Goal: Complete application form

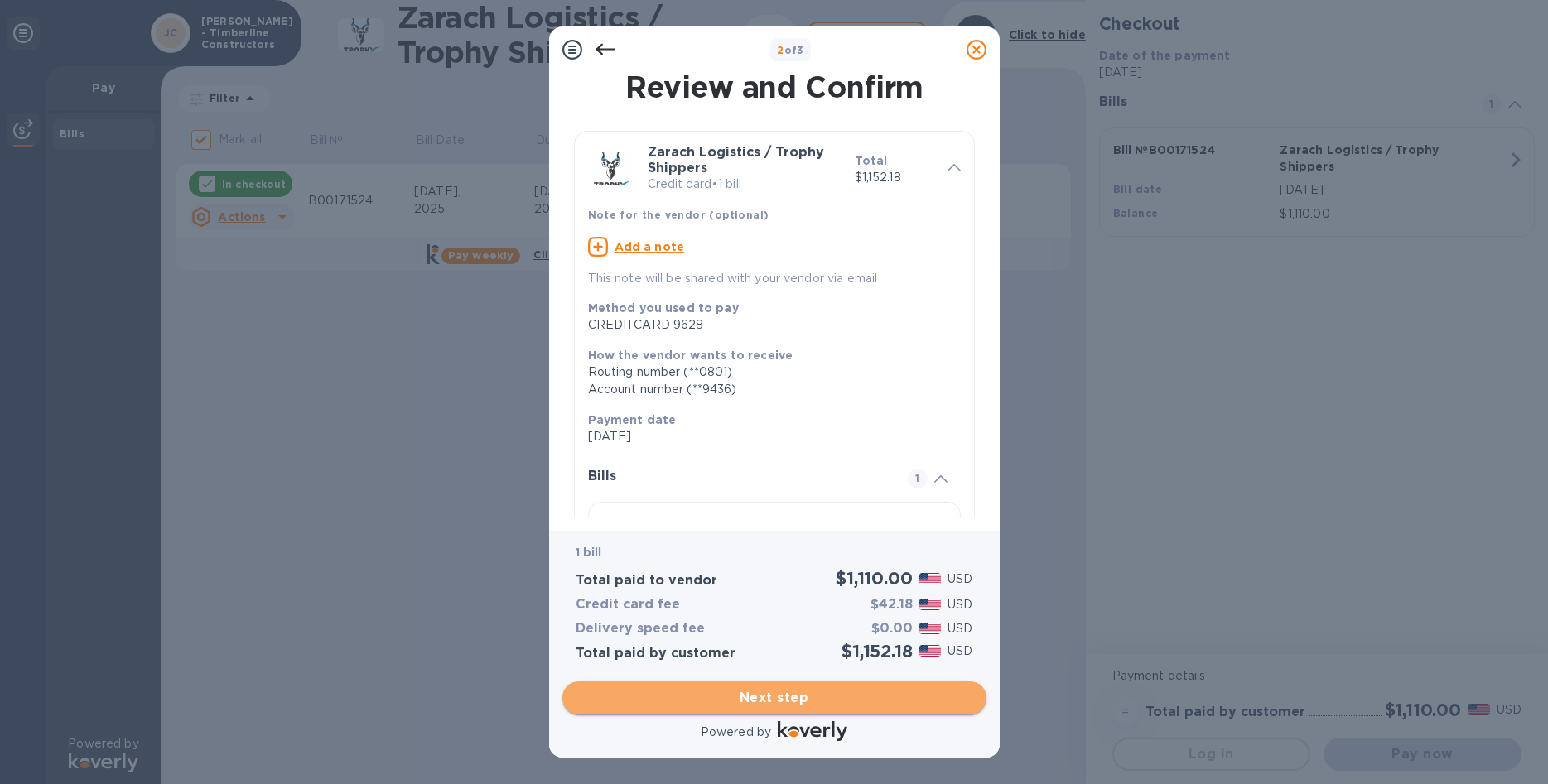
click at [790, 688] on span "Next step" at bounding box center [774, 698] width 397 height 20
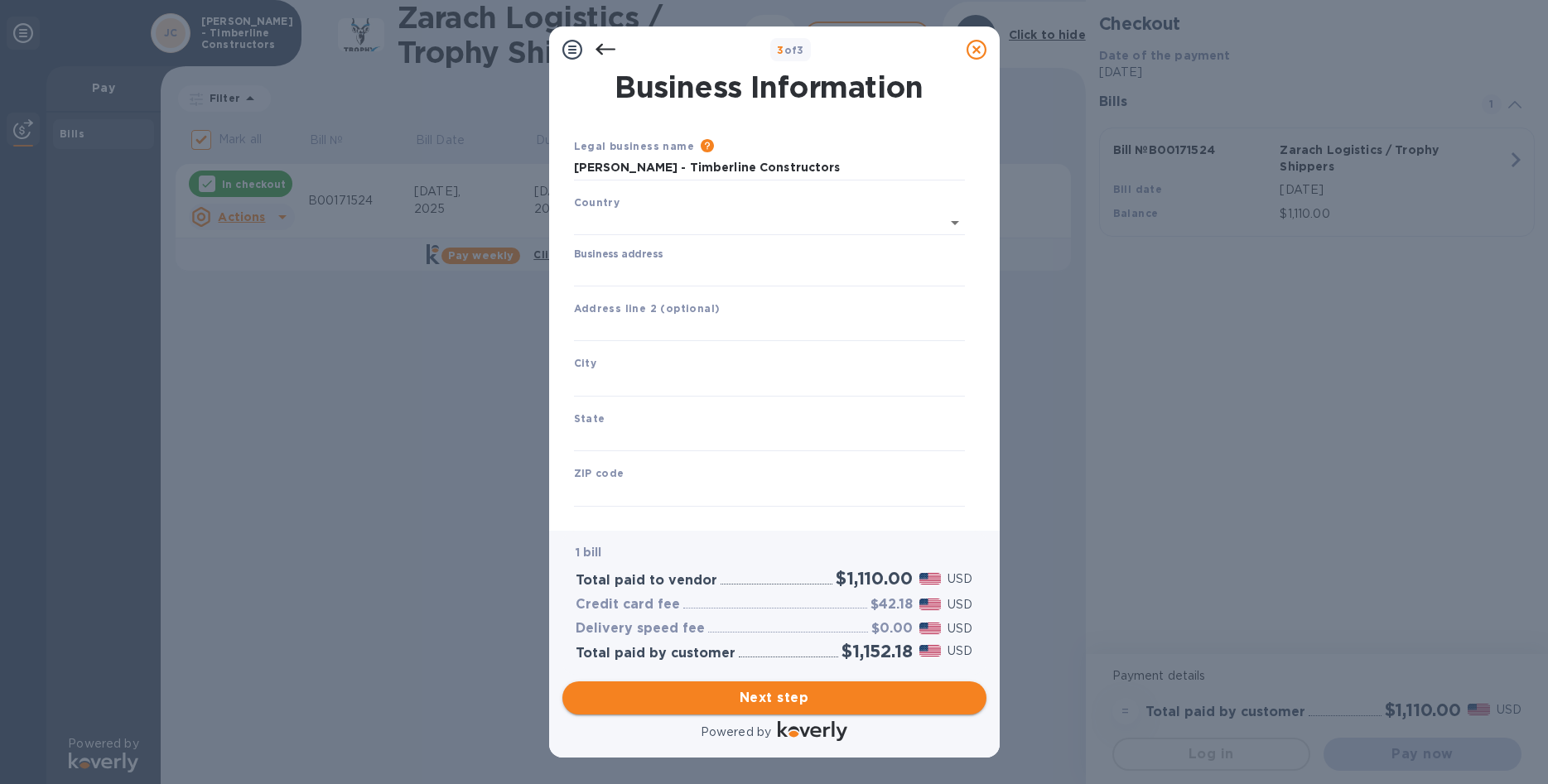
type input "[GEOGRAPHIC_DATA]"
click at [634, 265] on input "Business address" at bounding box center [770, 270] width 391 height 25
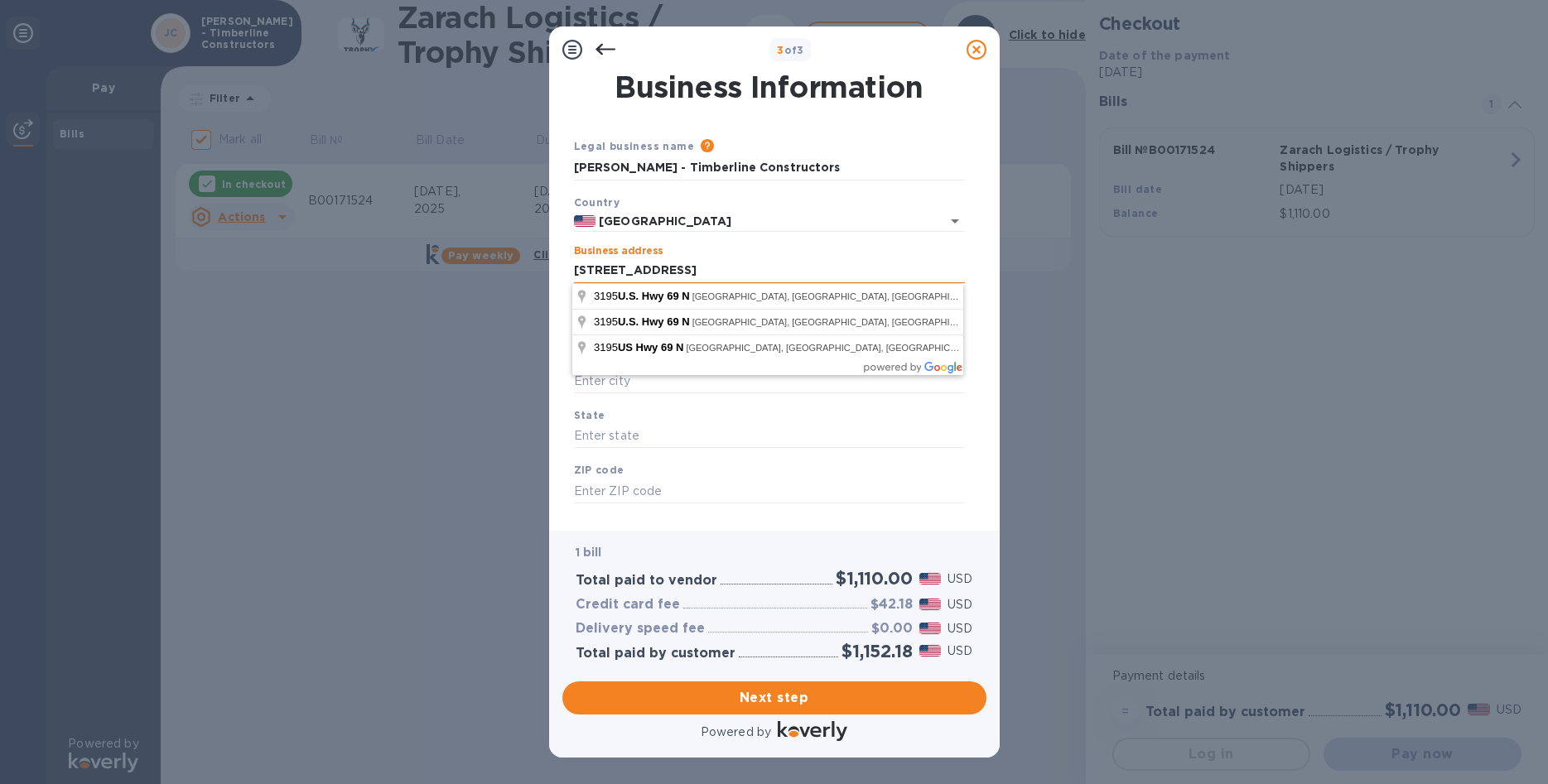
click at [714, 267] on input "[STREET_ADDRESS]" at bounding box center [770, 270] width 391 height 25
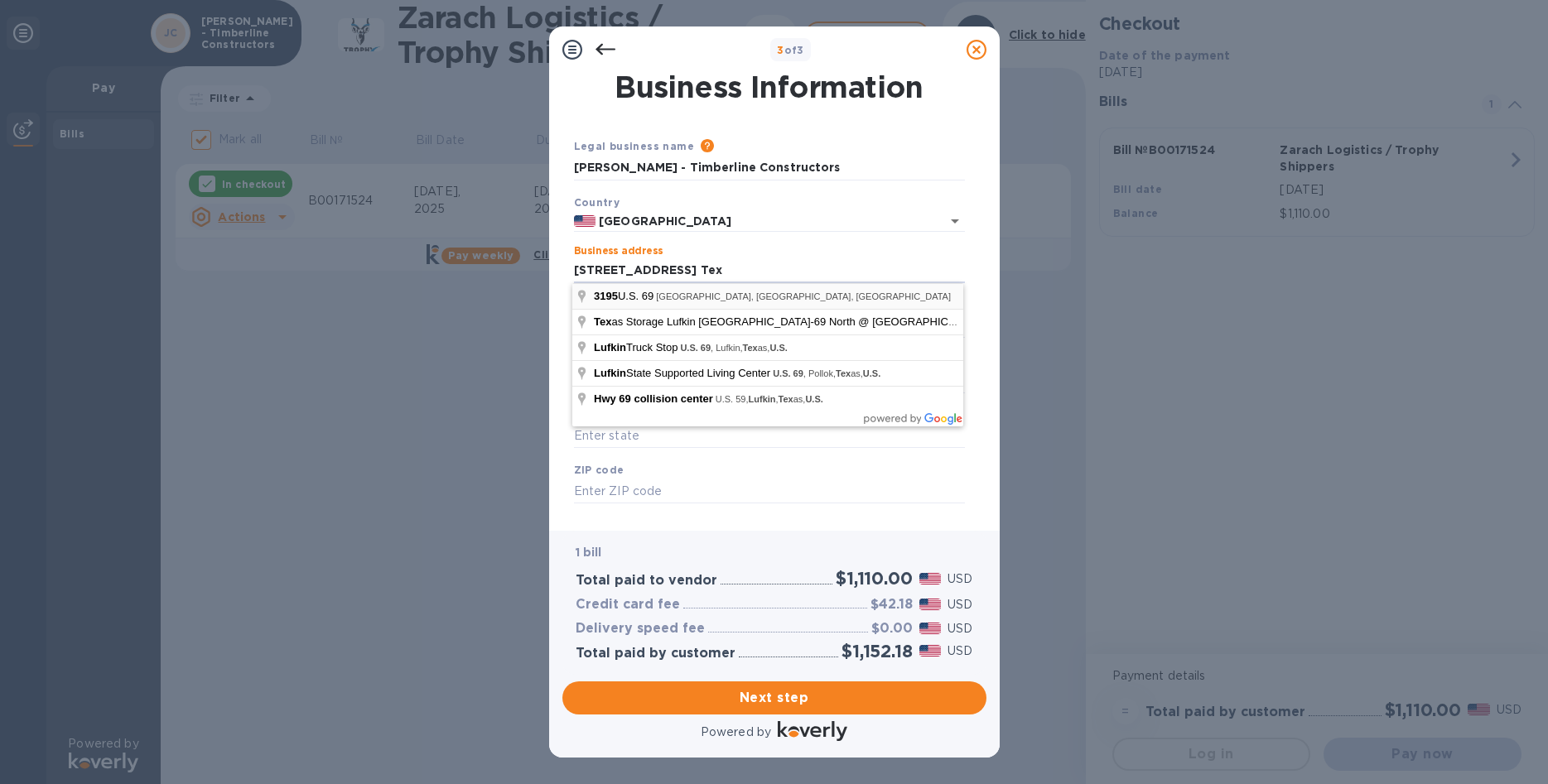
type input "[STREET_ADDRESS]"
type input "Lufkin"
type input "[GEOGRAPHIC_DATA]"
type input "75904"
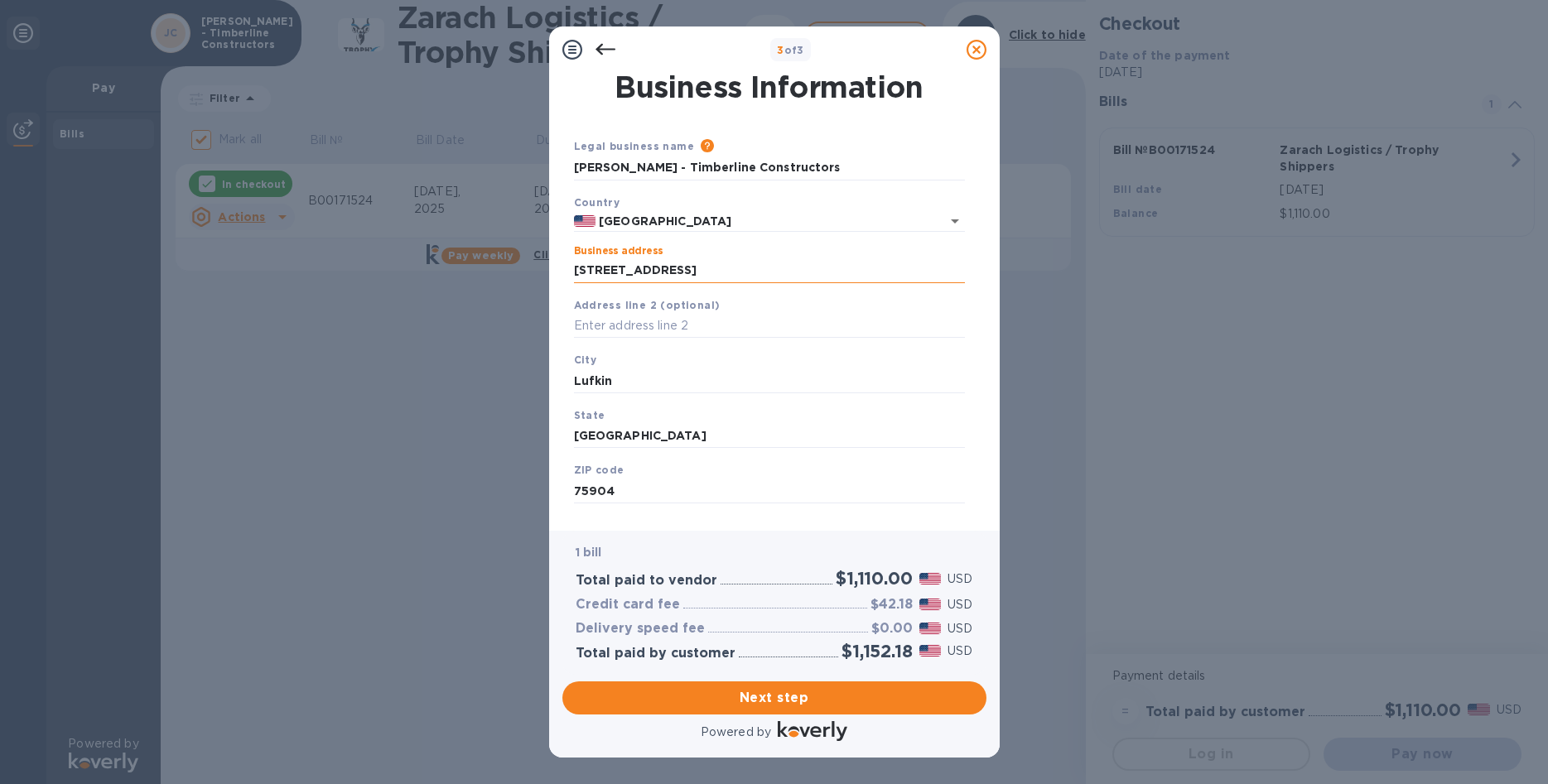
click at [657, 268] on input "[STREET_ADDRESS]" at bounding box center [770, 270] width 391 height 25
type input "[STREET_ADDRESS]"
click at [784, 265] on input "[STREET_ADDRESS]" at bounding box center [770, 270] width 391 height 25
click at [814, 450] on div "State [US_STATE]" at bounding box center [769, 428] width 404 height 56
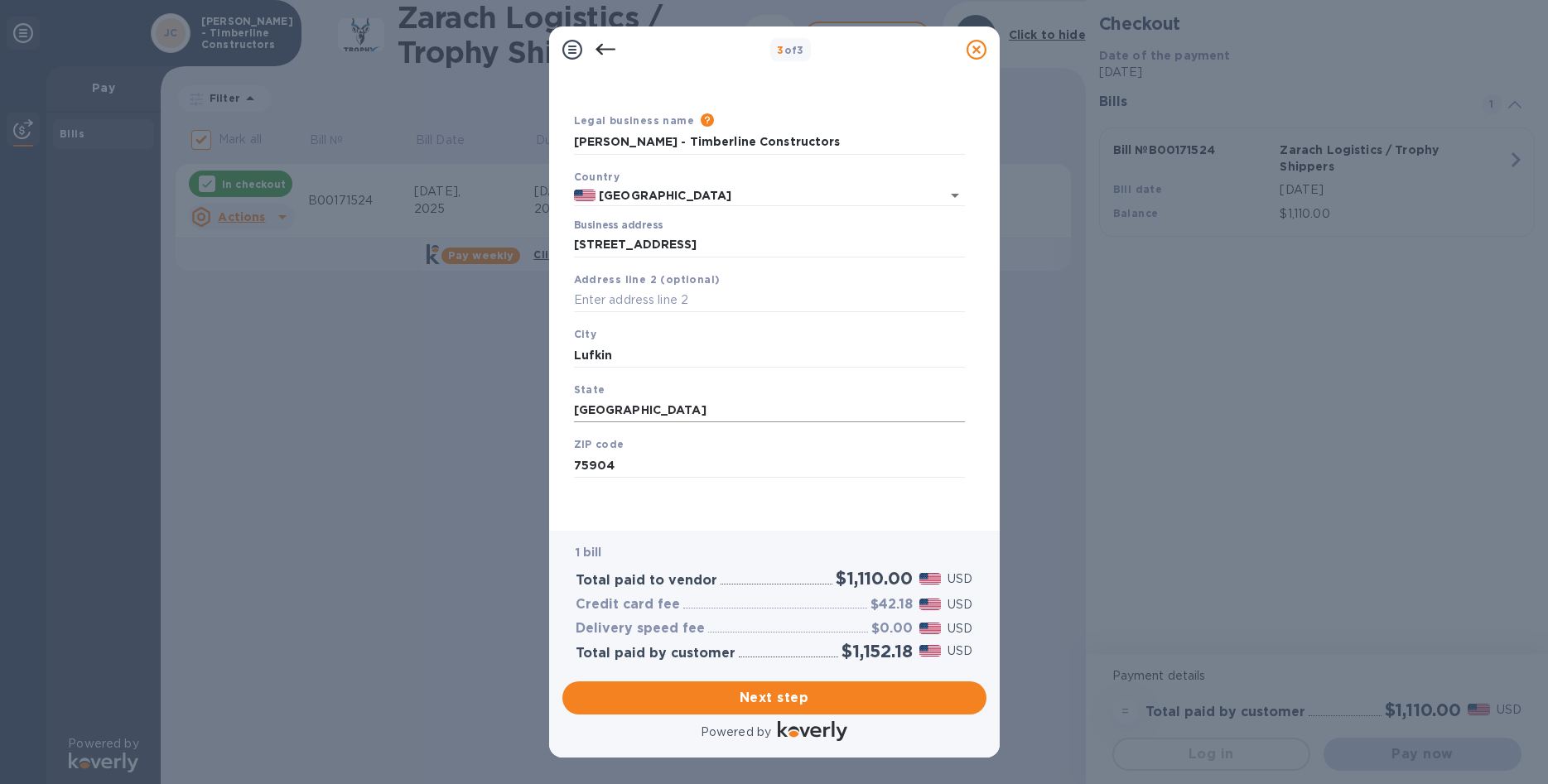
scroll to position [44, 0]
click at [779, 688] on span "Next step" at bounding box center [774, 698] width 397 height 20
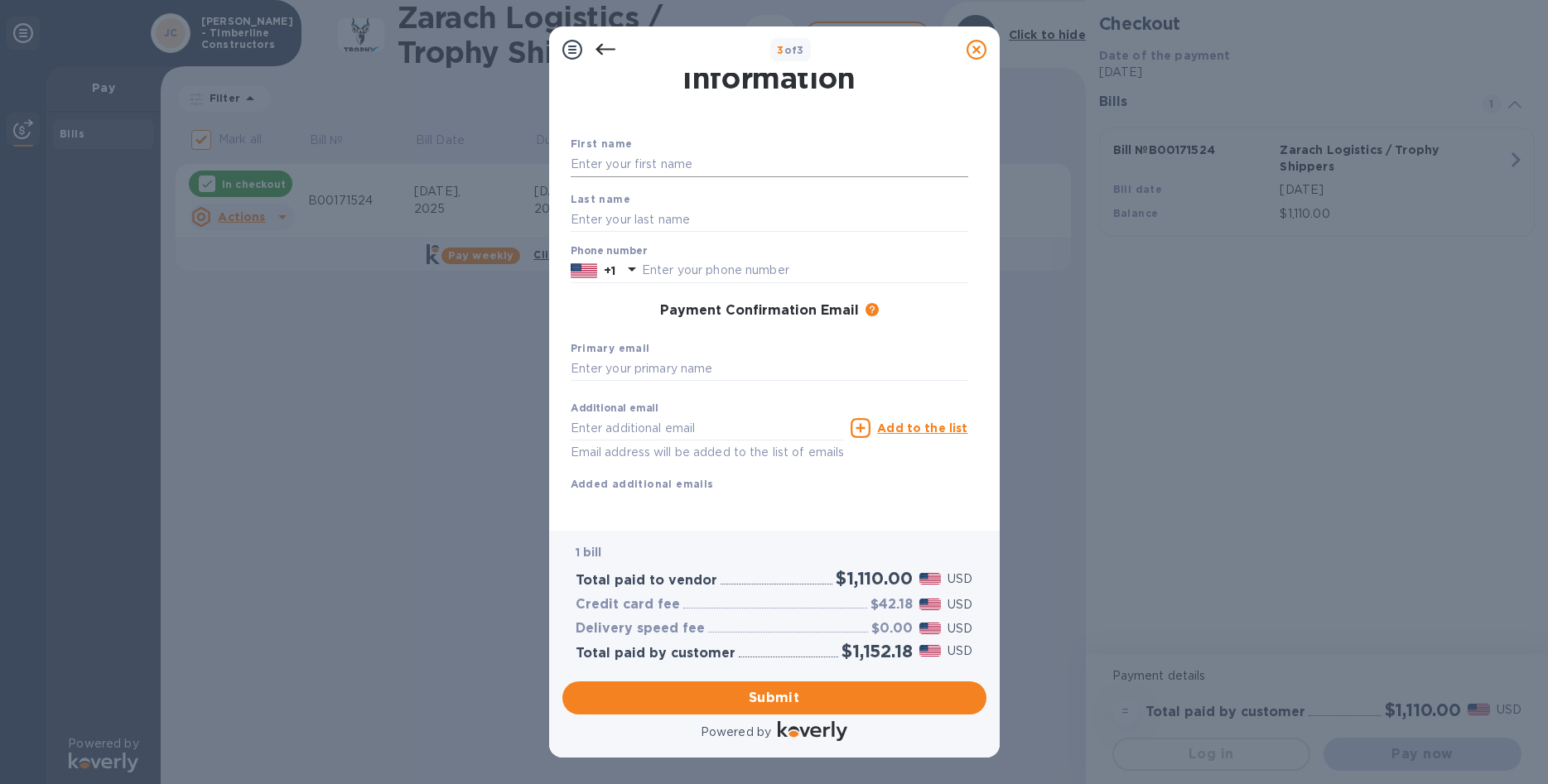
click at [615, 165] on input "text" at bounding box center [770, 165] width 397 height 25
click at [691, 158] on input "[PERSON_NAME]" at bounding box center [770, 165] width 397 height 25
type input "[PERSON_NAME]"
click at [576, 211] on input "text" at bounding box center [770, 218] width 397 height 25
type input "[PERSON_NAME]"
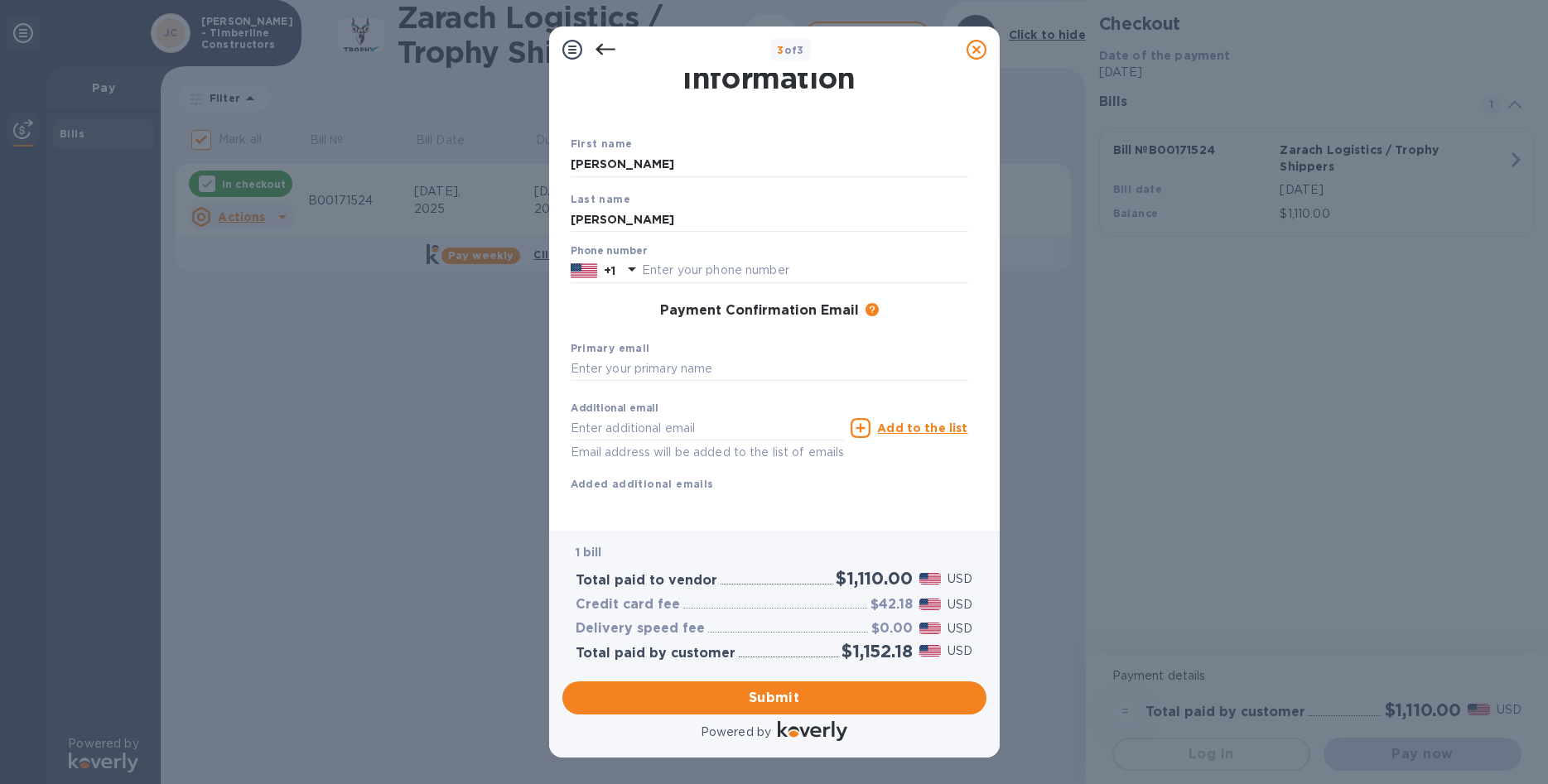
click at [672, 255] on div "Phone number +1" at bounding box center [770, 264] width 397 height 38
click at [672, 263] on input "text" at bounding box center [804, 270] width 326 height 25
type input "9366746116"
click at [607, 368] on input "text" at bounding box center [770, 369] width 397 height 25
type input "[PERSON_NAME][EMAIL_ADDRESS][DOMAIN_NAME]"
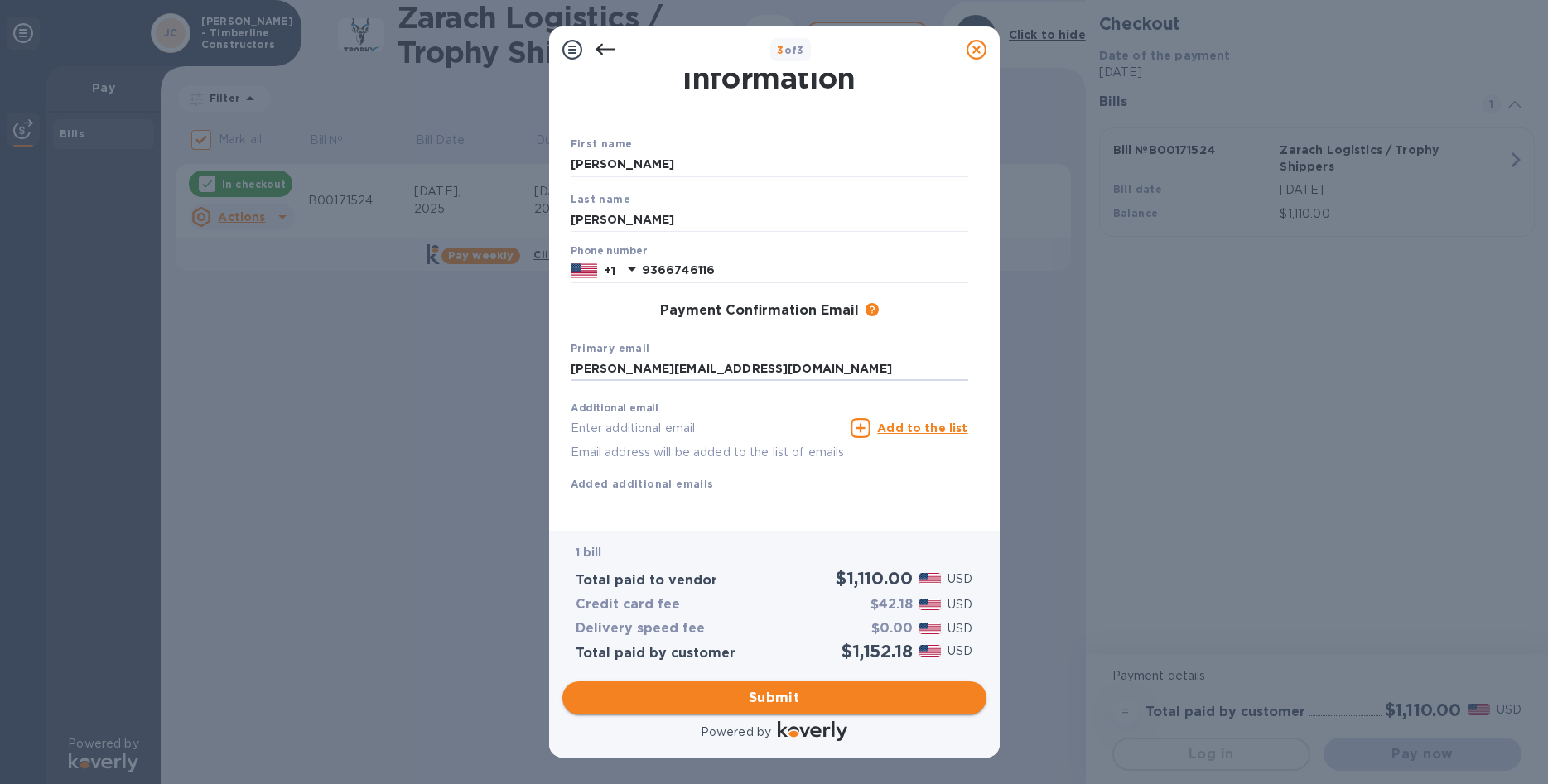
click at [796, 703] on span "Submit" at bounding box center [774, 698] width 397 height 20
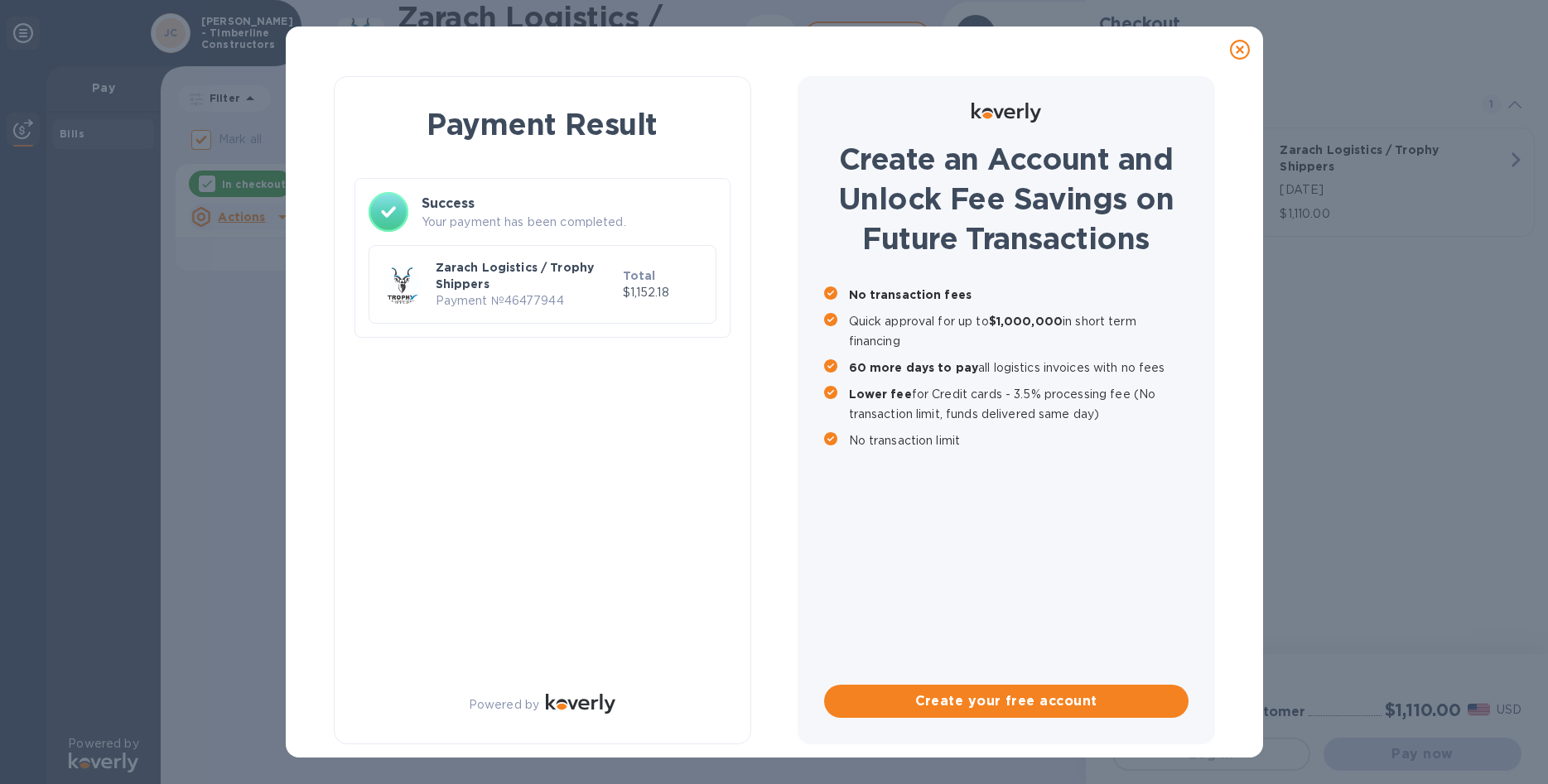
checkbox input "false"
